Goal: Browse casually: Explore the website without a specific task or goal

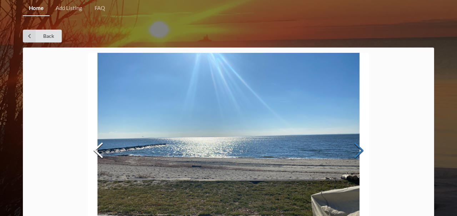
click at [354, 143] on button "Next Slide" at bounding box center [359, 151] width 20 height 65
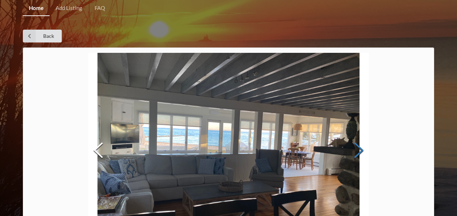
click at [354, 143] on button "Next Slide" at bounding box center [359, 151] width 20 height 65
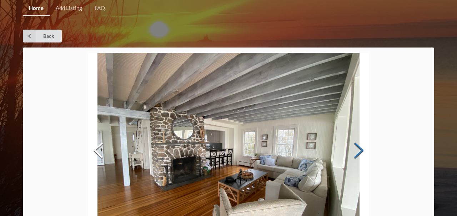
click at [354, 143] on button "Next Slide" at bounding box center [359, 151] width 20 height 65
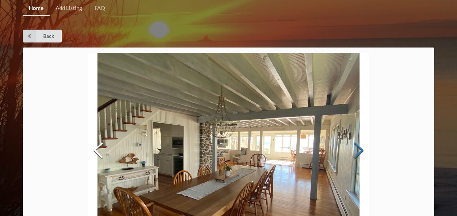
click at [354, 143] on button "Next Slide" at bounding box center [359, 151] width 20 height 65
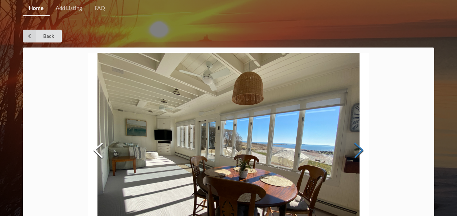
click at [354, 143] on button "Next Slide" at bounding box center [359, 151] width 20 height 65
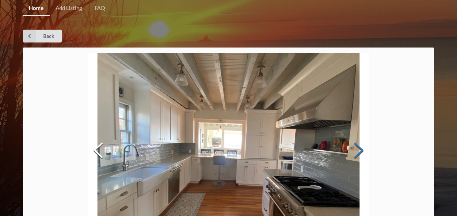
click at [354, 143] on button "Next Slide" at bounding box center [359, 151] width 20 height 65
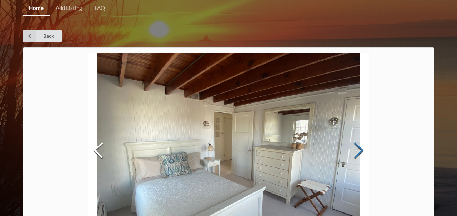
click at [354, 143] on button "Next Slide" at bounding box center [359, 151] width 20 height 65
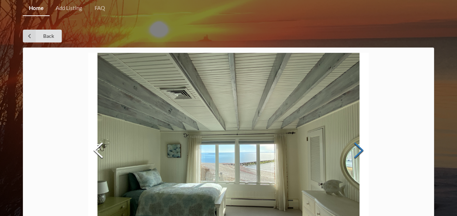
click at [354, 143] on button "Next Slide" at bounding box center [359, 151] width 20 height 65
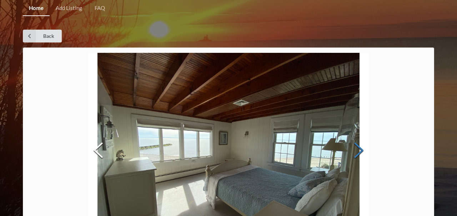
click at [354, 143] on button "Next Slide" at bounding box center [359, 151] width 20 height 65
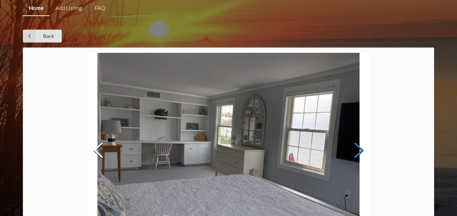
click at [354, 143] on button "Next Slide" at bounding box center [359, 151] width 20 height 65
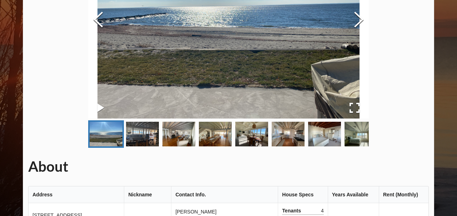
scroll to position [108, 0]
